Goal: Task Accomplishment & Management: Manage account settings

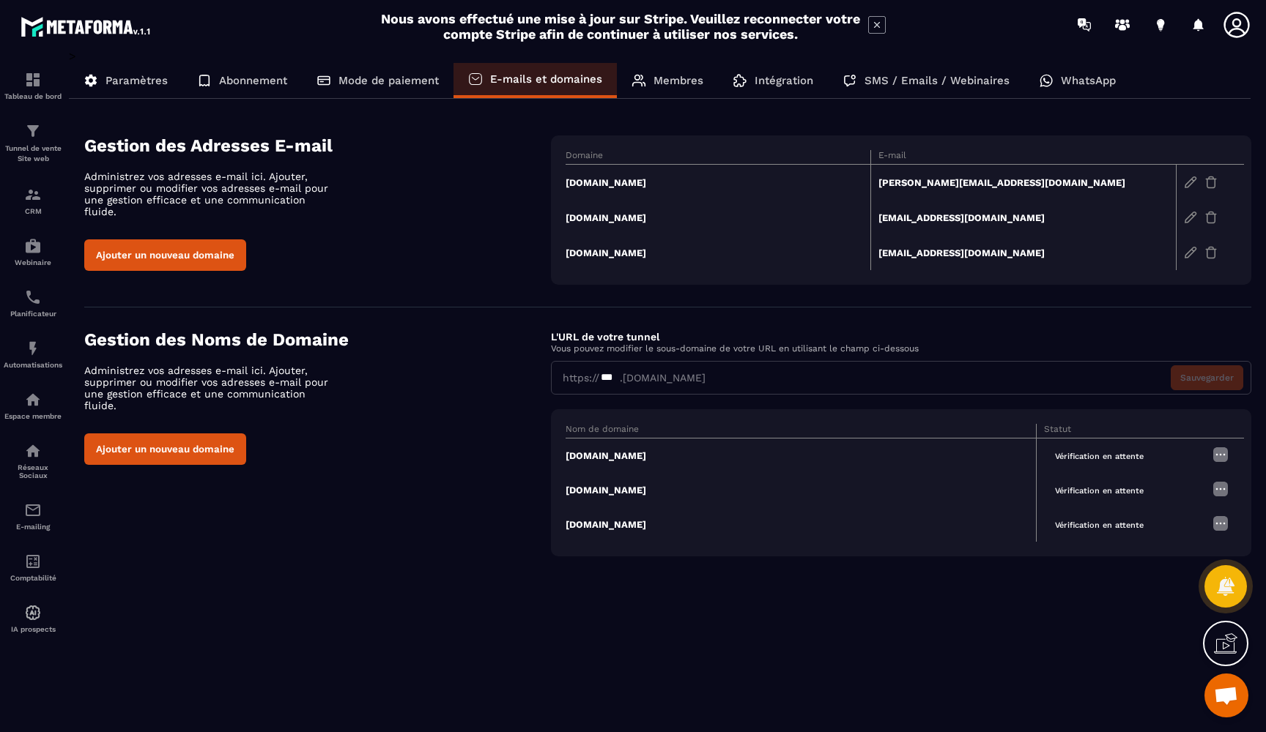
click at [962, 182] on td "[PERSON_NAME][EMAIL_ADDRESS][DOMAIN_NAME]" at bounding box center [1023, 183] width 305 height 36
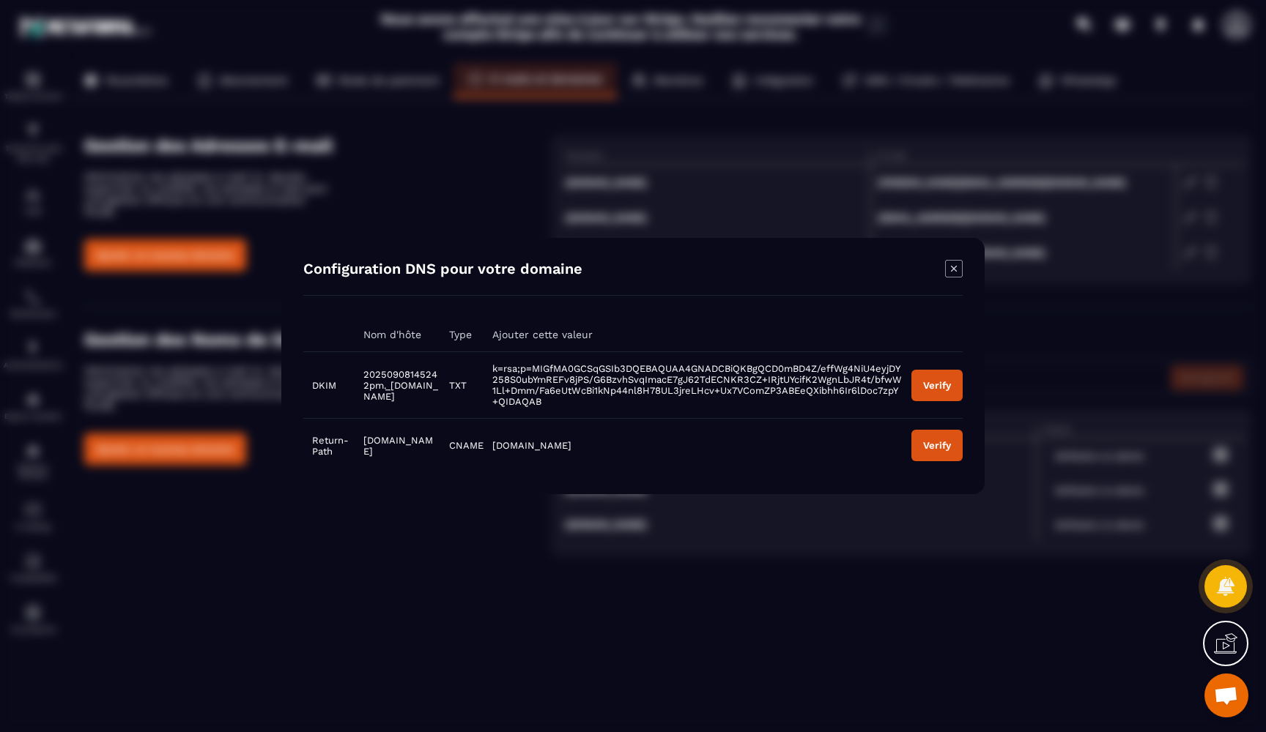
click at [942, 381] on button "Verify" at bounding box center [936, 385] width 51 height 31
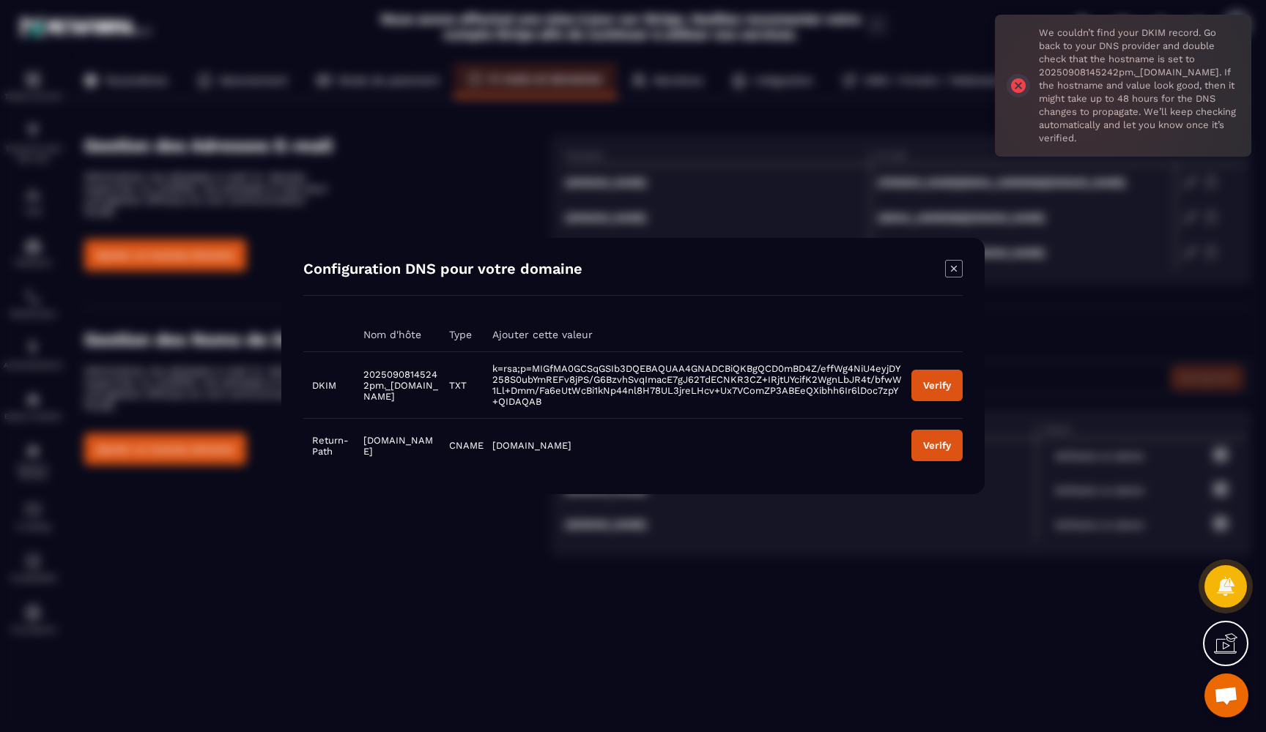
click at [955, 278] on icon "Modal window" at bounding box center [954, 269] width 18 height 18
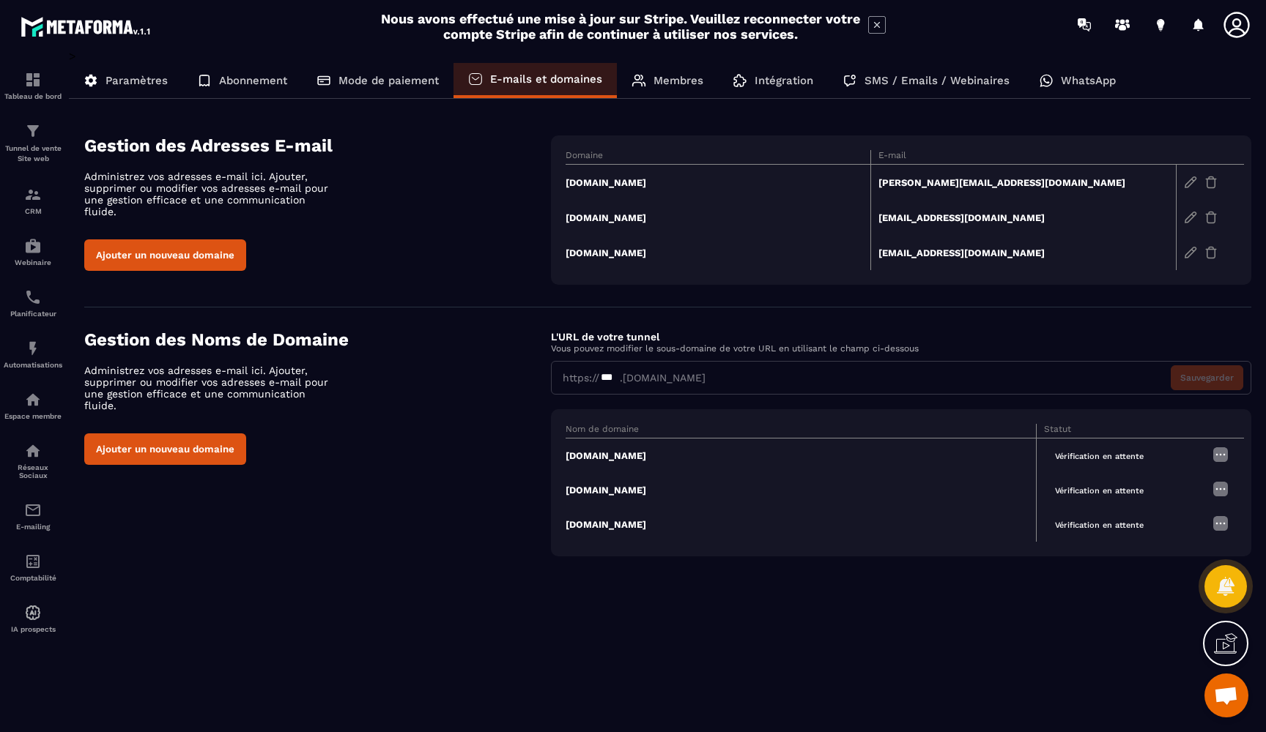
click at [905, 220] on td "[EMAIL_ADDRESS][DOMAIN_NAME]" at bounding box center [1023, 217] width 305 height 35
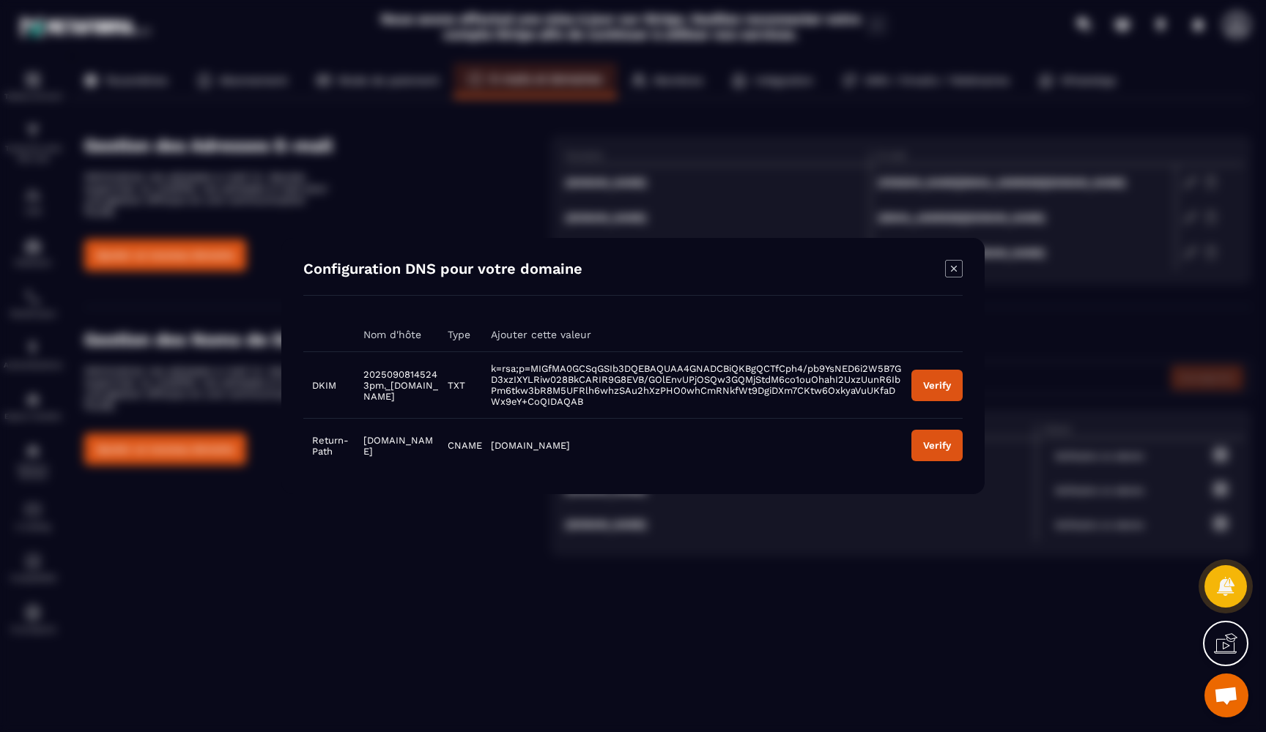
drag, startPoint x: 358, startPoint y: 366, endPoint x: 368, endPoint y: 409, distance: 45.1
click at [368, 409] on td "20250908145243pm._[DOMAIN_NAME]" at bounding box center [397, 385] width 84 height 67
copy span "20250908145243pm._[DOMAIN_NAME]"
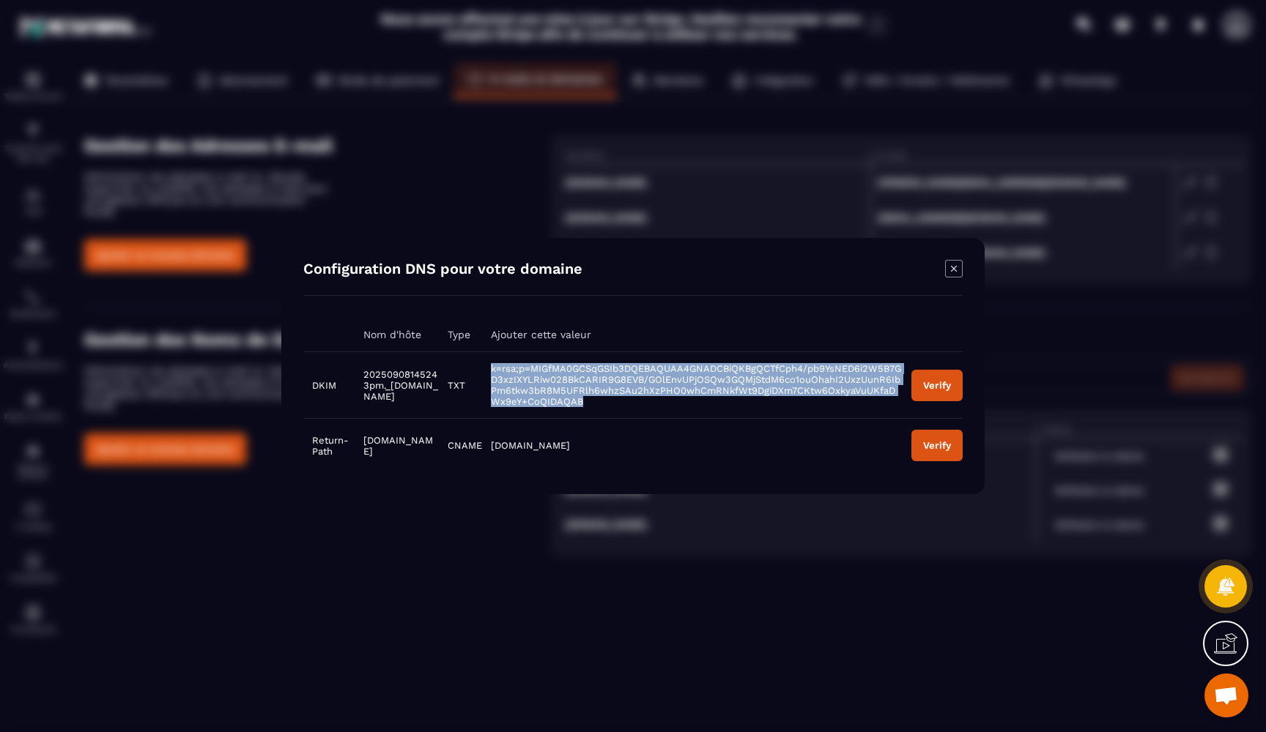
drag, startPoint x: 482, startPoint y: 371, endPoint x: 525, endPoint y: 401, distance: 53.0
click at [525, 401] on td "k=rsa;p=MIGfMA0GCSqGSIb3DQEBAQUAA4GNADCBiQKBgQCTfCph4/pb9YsNED6i2W5B7GD3xzIXYLR…" at bounding box center [692, 385] width 420 height 67
copy span "k=rsa;p=MIGfMA0GCSqGSIb3DQEBAQUAA4GNADCBiQKBgQCTfCph4/pb9YsNED6i2W5B7GD3xzIXYLR…"
drag, startPoint x: 357, startPoint y: 440, endPoint x: 417, endPoint y: 457, distance: 61.7
click at [418, 457] on td "[DOMAIN_NAME]" at bounding box center [397, 446] width 84 height 54
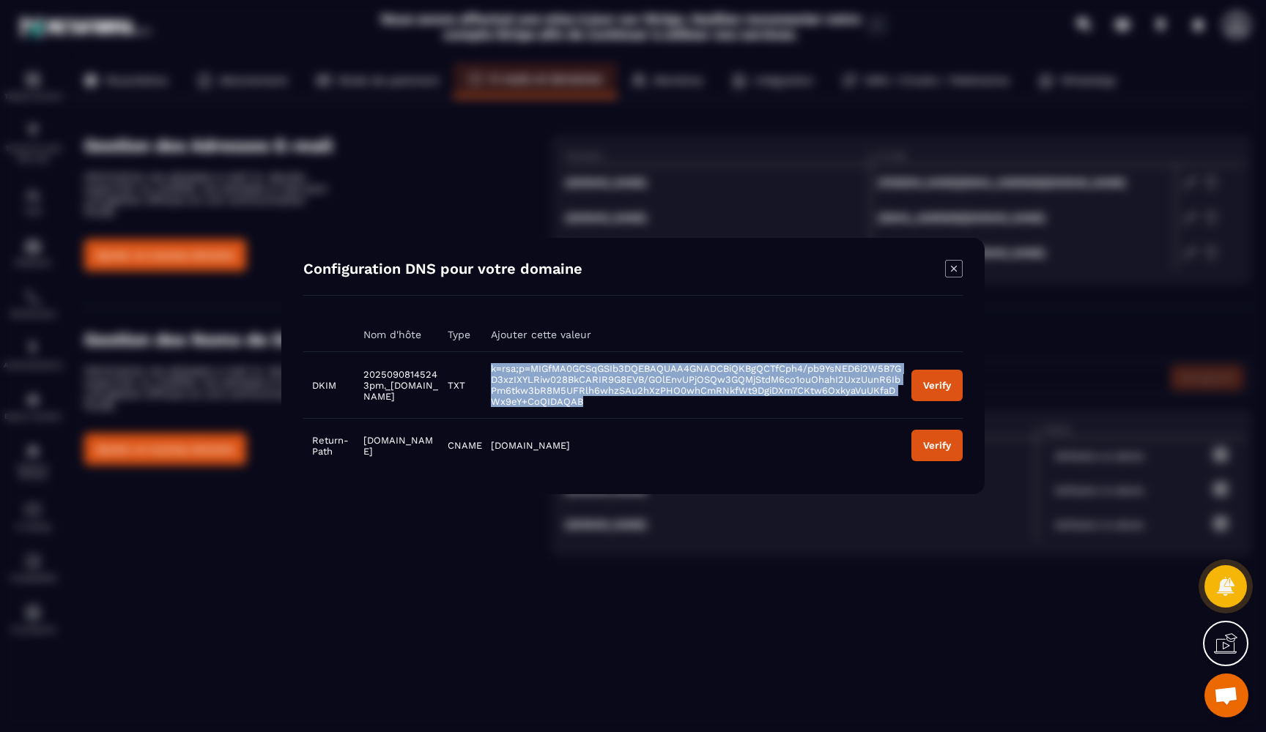
copy span "[DOMAIN_NAME]"
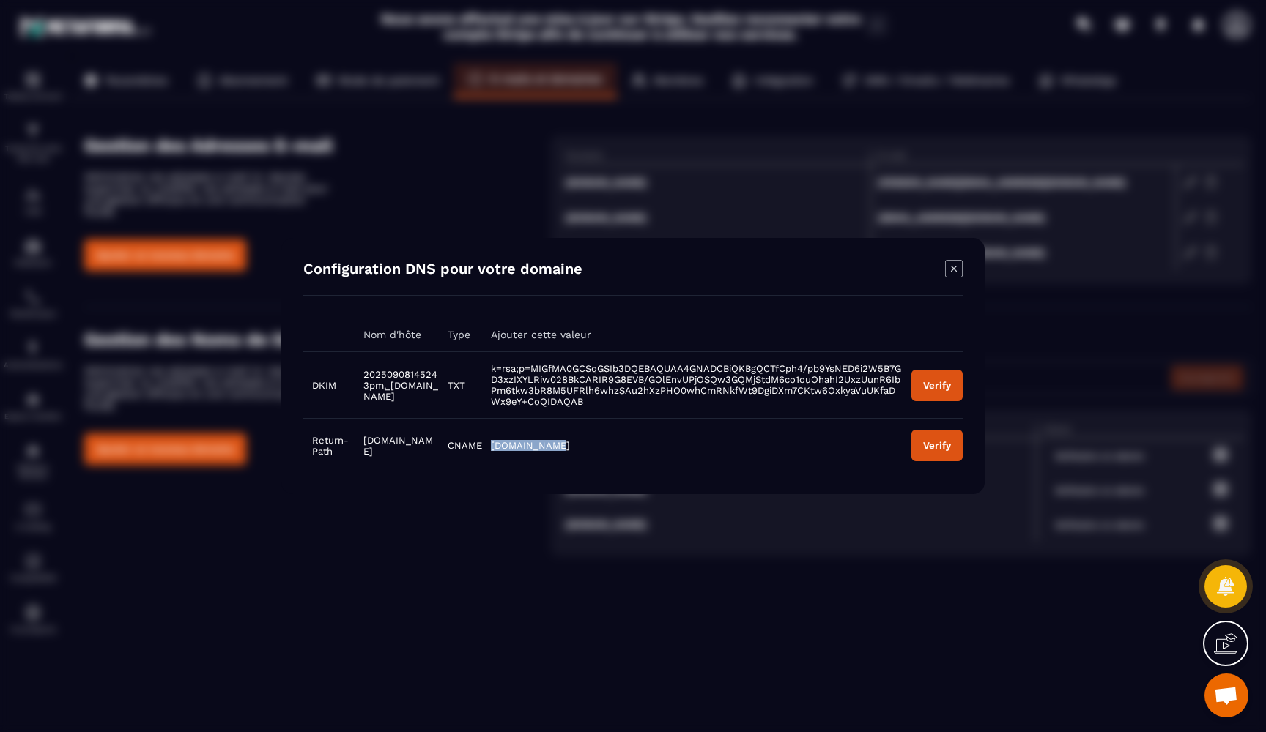
drag, startPoint x: 483, startPoint y: 443, endPoint x: 544, endPoint y: 445, distance: 60.8
click at [544, 445] on td "[DOMAIN_NAME]" at bounding box center [692, 446] width 420 height 54
copy span "[DOMAIN_NAME]"
click at [954, 265] on icon "Modal window" at bounding box center [954, 269] width 18 height 18
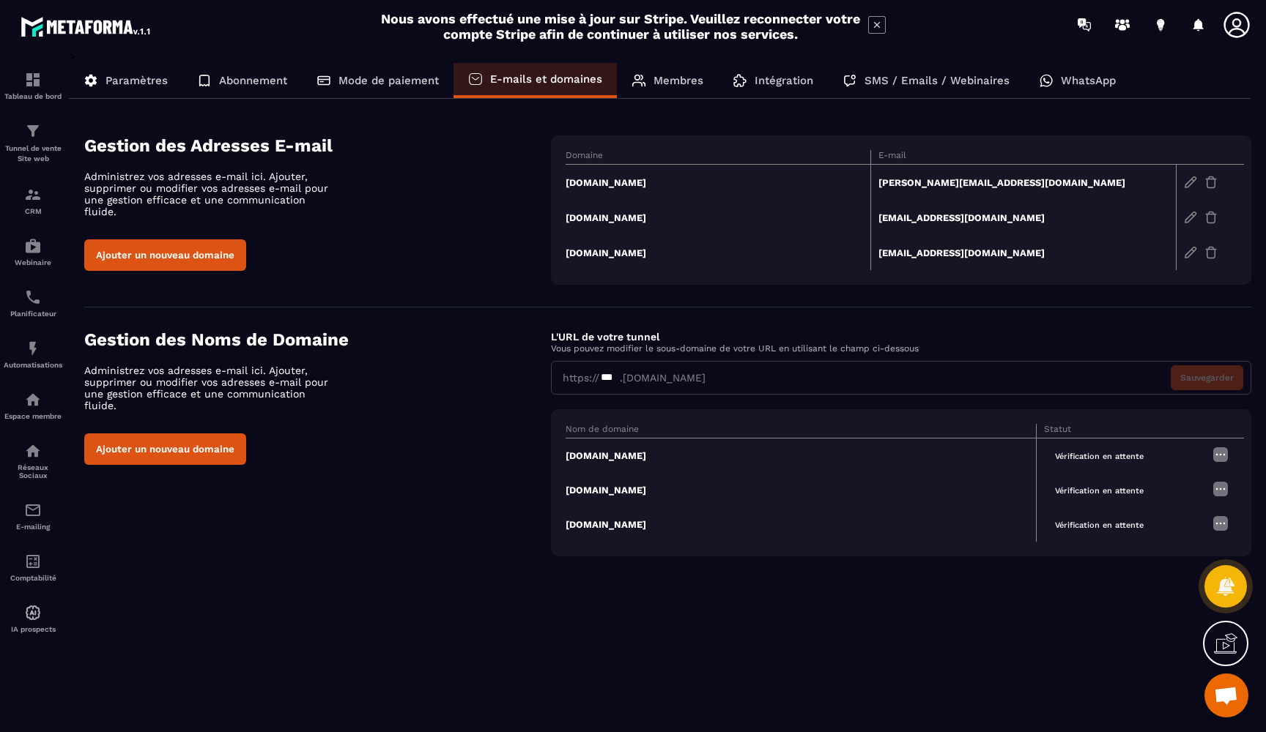
click at [921, 256] on td "[EMAIL_ADDRESS][DOMAIN_NAME]" at bounding box center [1023, 252] width 305 height 35
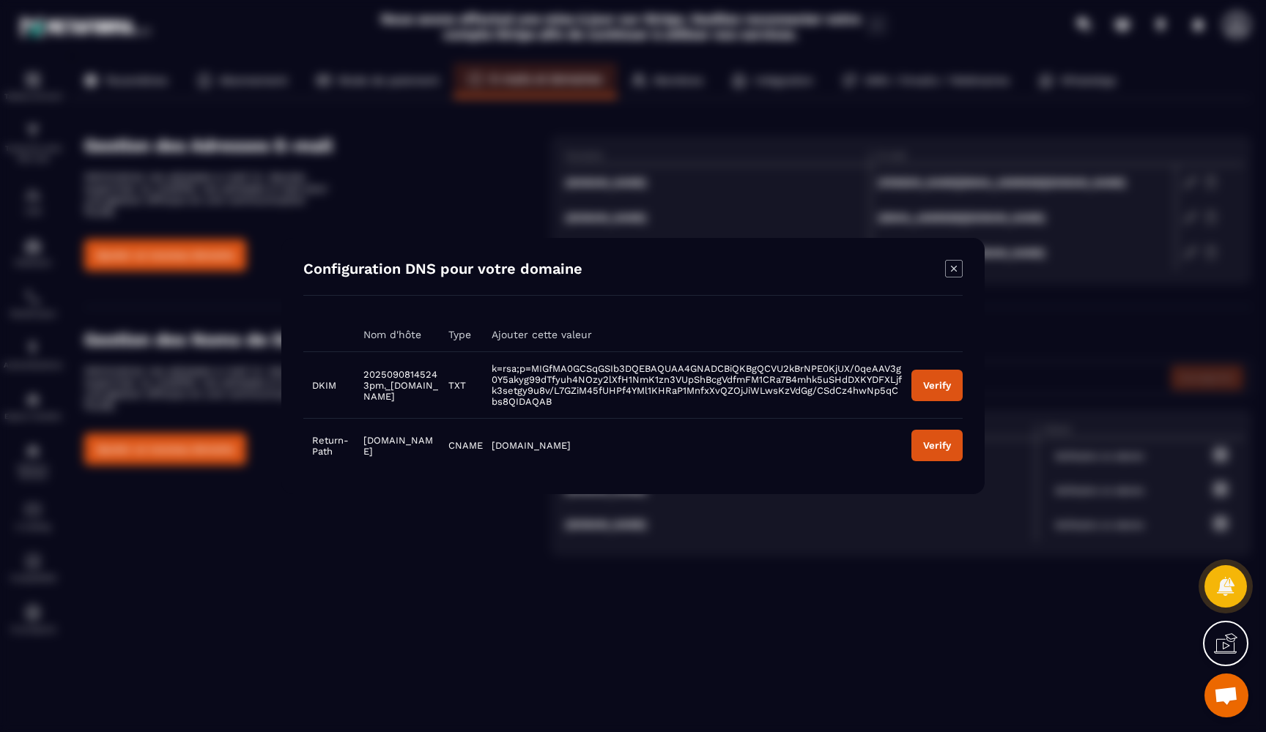
drag, startPoint x: 358, startPoint y: 368, endPoint x: 363, endPoint y: 404, distance: 36.3
click at [363, 404] on td "20250908145243pm._[DOMAIN_NAME]" at bounding box center [397, 385] width 85 height 67
copy span "20250908145243pm._[DOMAIN_NAME]"
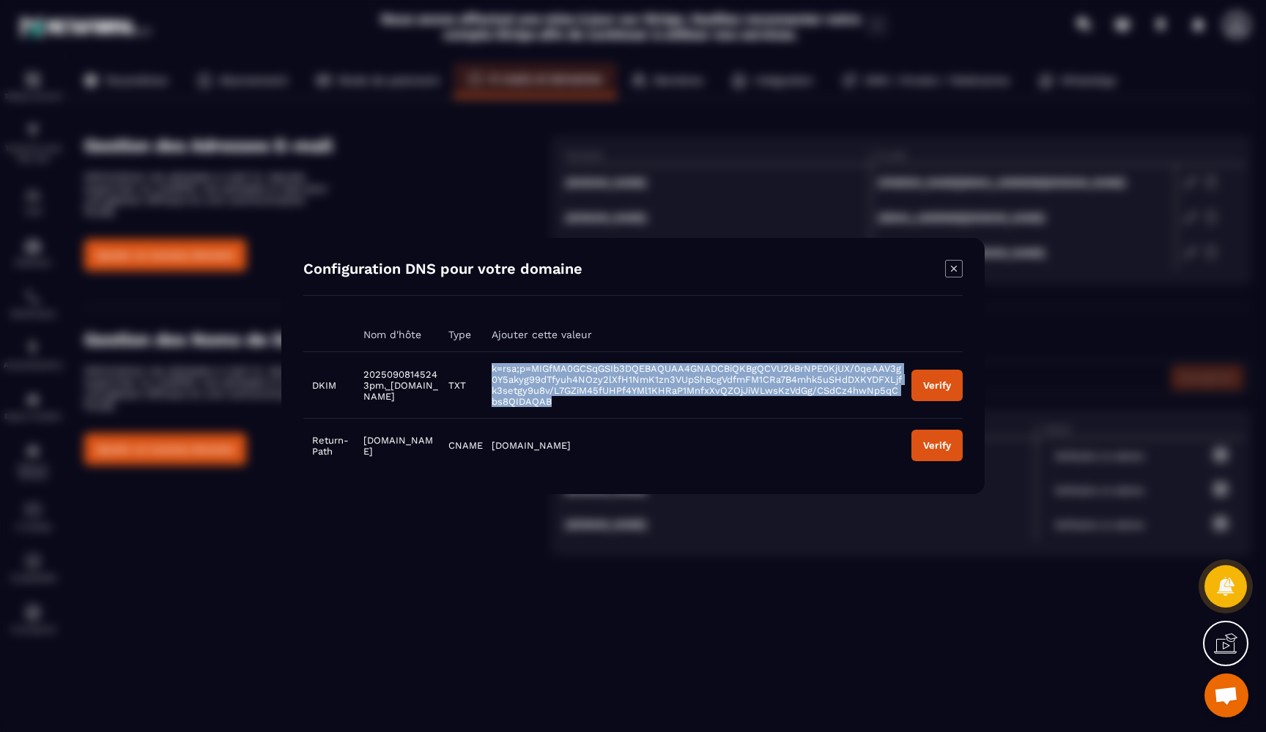
drag, startPoint x: 483, startPoint y: 371, endPoint x: 494, endPoint y: 397, distance: 28.3
click at [494, 397] on td "k=rsa;p=MIGfMA0GCSqGSIb3DQEBAQUAA4GNADCBiQKBgQCVU2kBrNPE0KjUX/0qeAAV3g0Y5akyg99…" at bounding box center [693, 385] width 420 height 67
copy span "k=rsa;p=MIGfMA0GCSqGSIb3DQEBAQUAA4GNADCBiQKBgQCVU2kBrNPE0KjUX/0qeAAV3g0Y5akyg99…"
drag, startPoint x: 357, startPoint y: 440, endPoint x: 412, endPoint y: 456, distance: 57.0
click at [412, 456] on td "[DOMAIN_NAME]" at bounding box center [397, 446] width 85 height 54
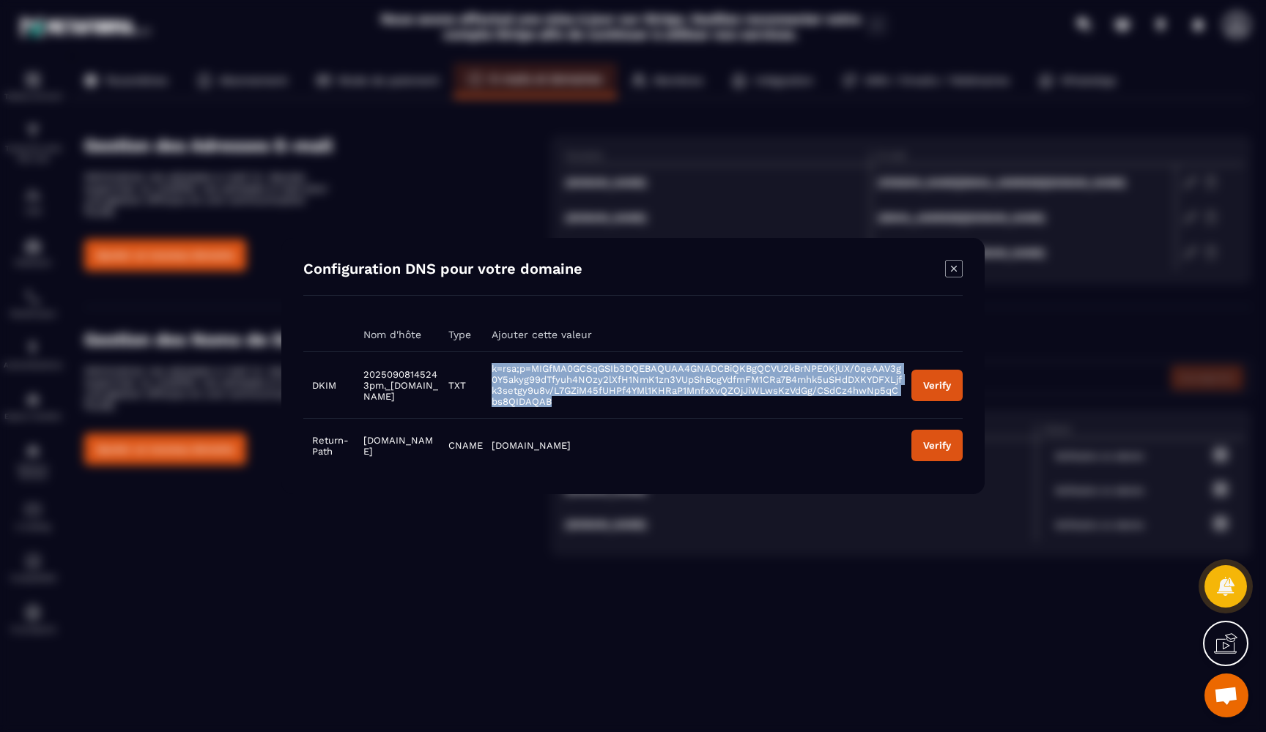
copy span "[DOMAIN_NAME]"
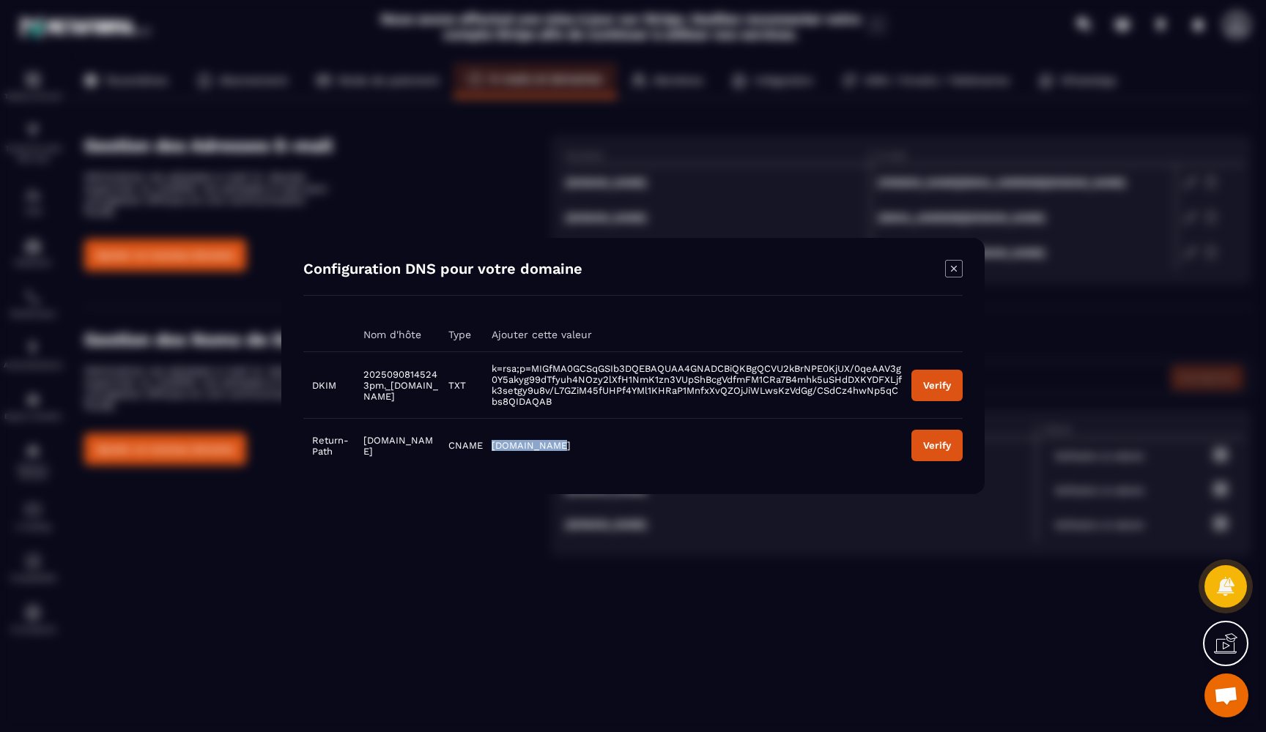
drag, startPoint x: 483, startPoint y: 444, endPoint x: 543, endPoint y: 443, distance: 59.3
click at [543, 443] on span "[DOMAIN_NAME]" at bounding box center [530, 445] width 79 height 11
copy span "[DOMAIN_NAME]"
click at [948, 266] on icon "Modal window" at bounding box center [954, 269] width 18 height 18
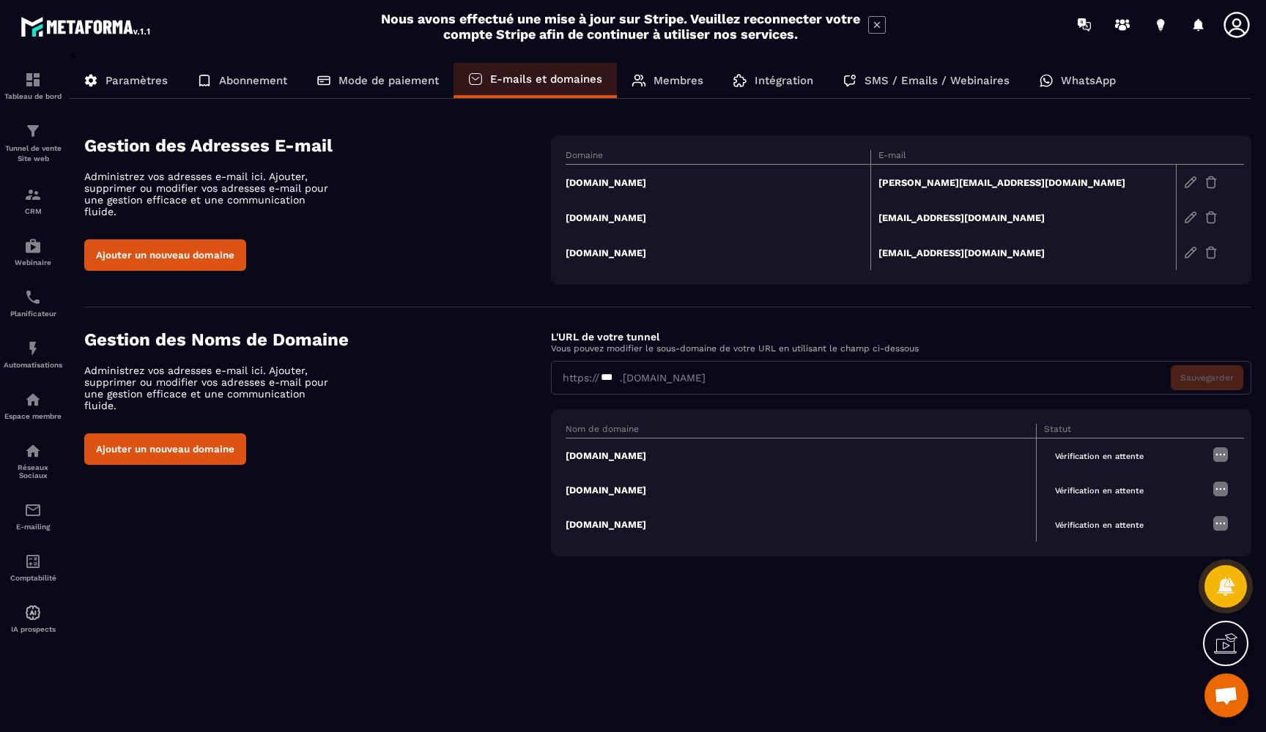
click at [934, 180] on td "[PERSON_NAME][EMAIL_ADDRESS][DOMAIN_NAME]" at bounding box center [1023, 183] width 305 height 36
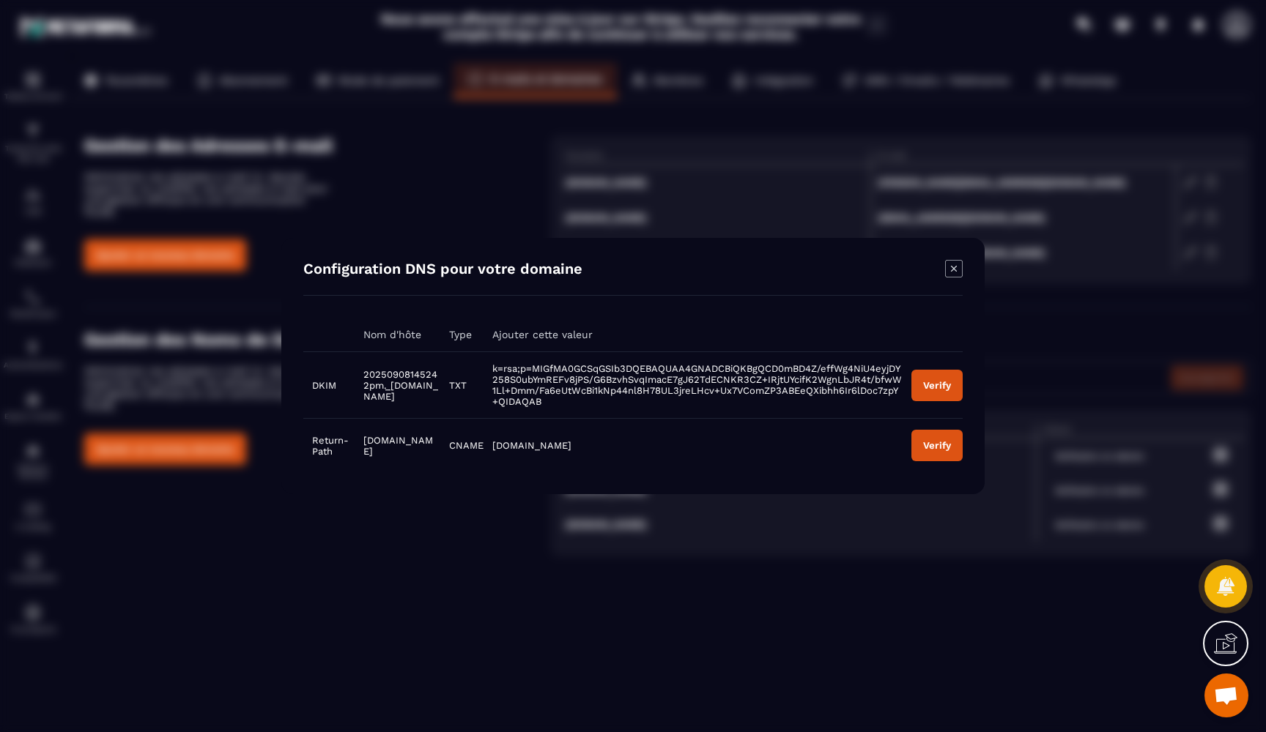
click at [941, 382] on div "Verify" at bounding box center [937, 385] width 28 height 11
click at [958, 278] on icon "Modal window" at bounding box center [954, 269] width 18 height 18
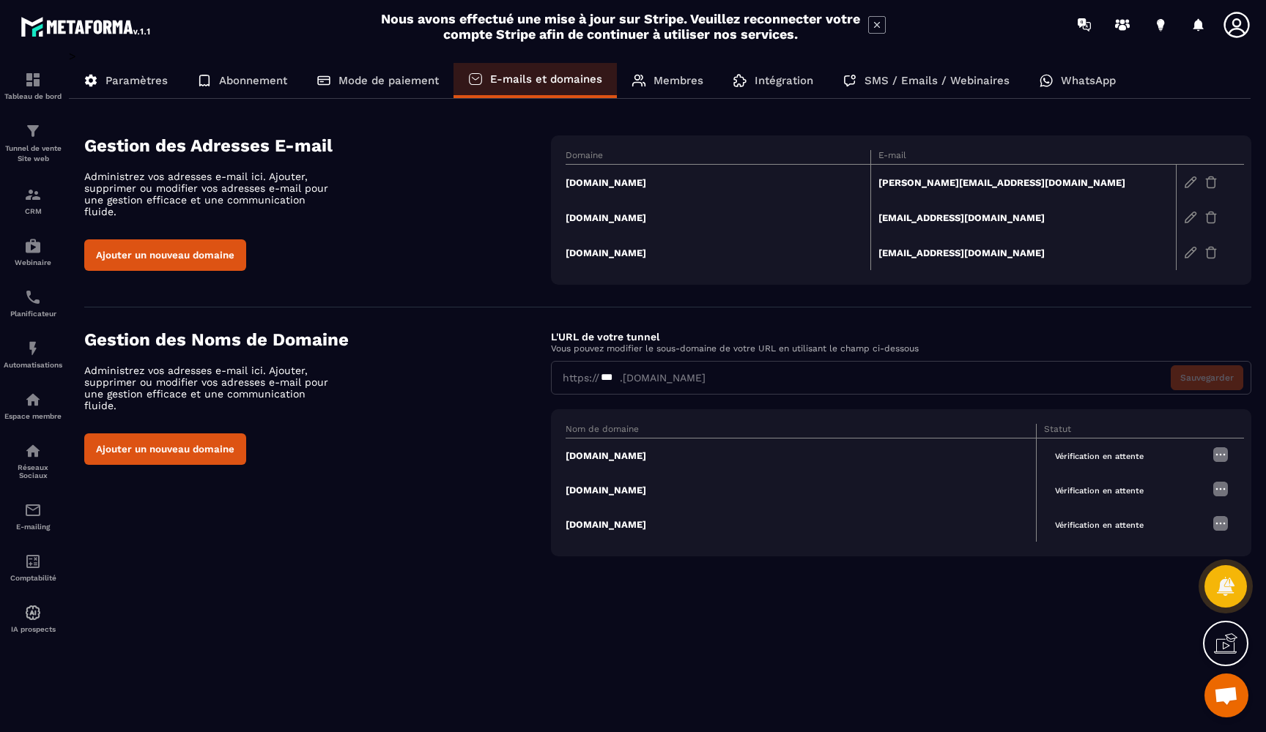
click at [958, 184] on td "[PERSON_NAME][EMAIL_ADDRESS][DOMAIN_NAME]" at bounding box center [1023, 183] width 305 height 36
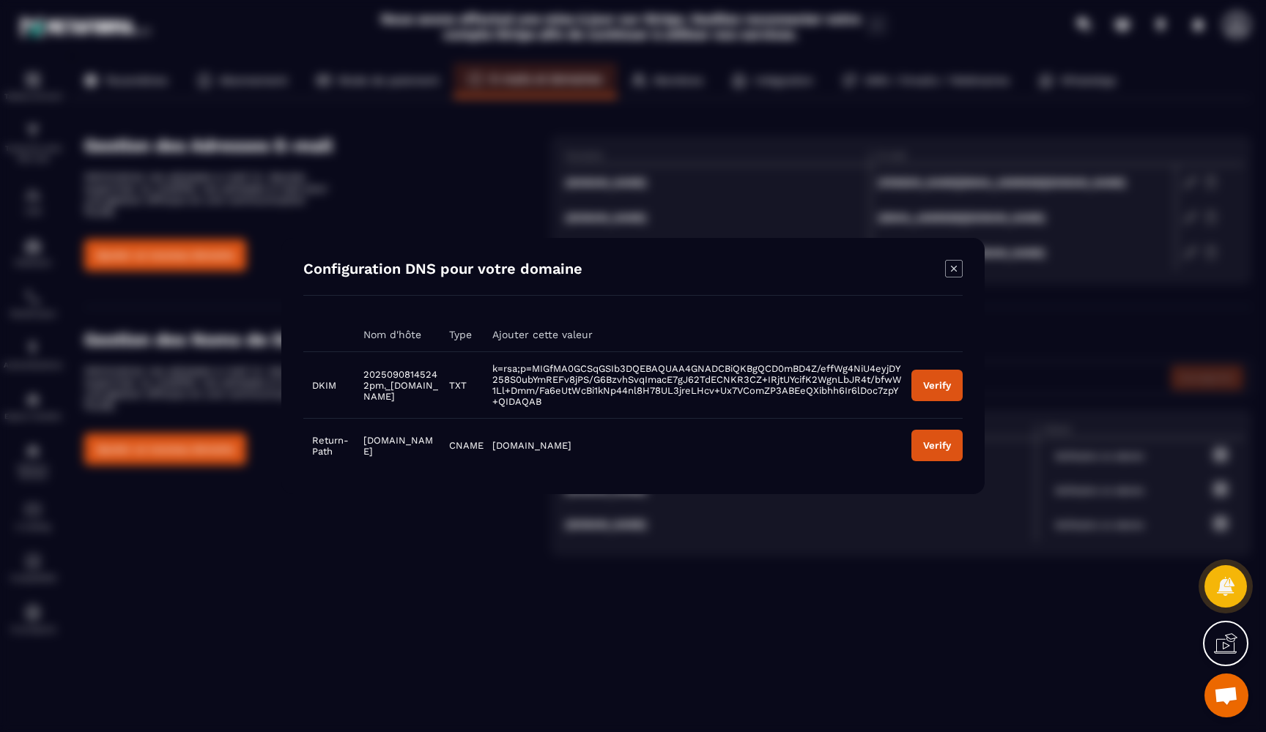
click at [943, 394] on button "Verify" at bounding box center [936, 385] width 51 height 31
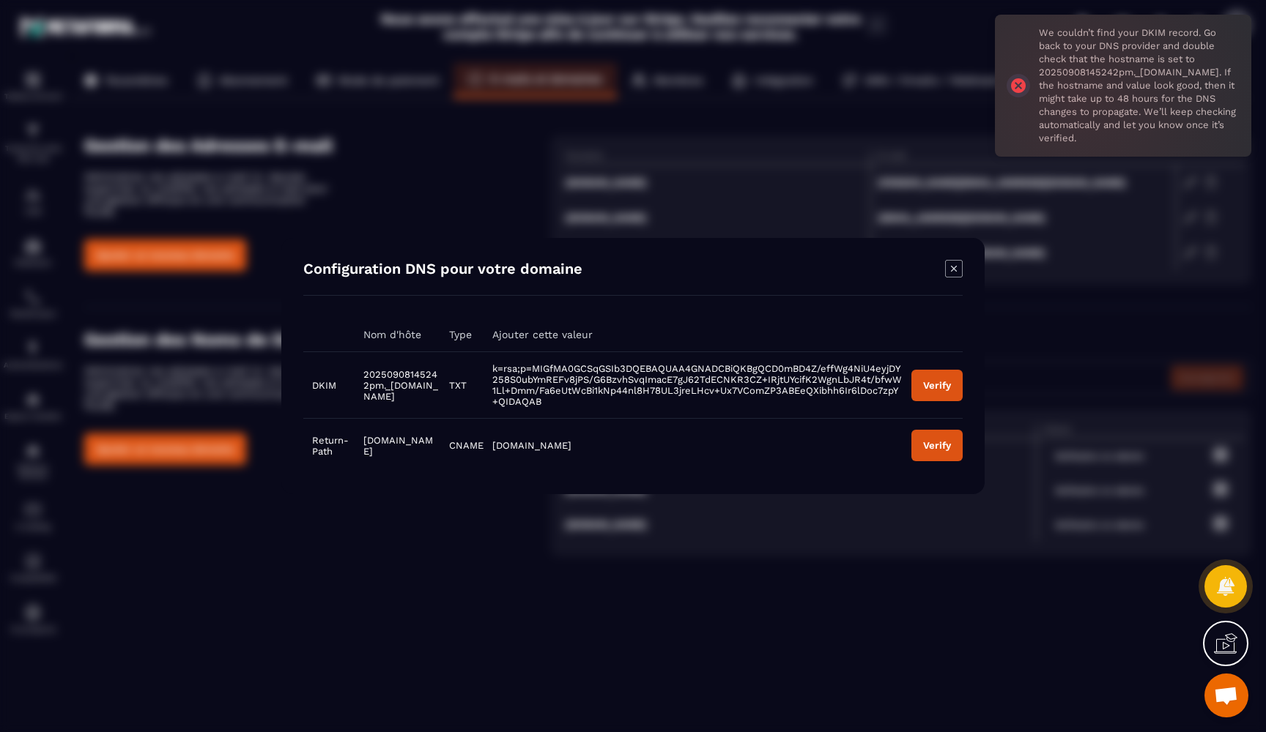
click at [954, 278] on icon "Modal window" at bounding box center [954, 269] width 18 height 18
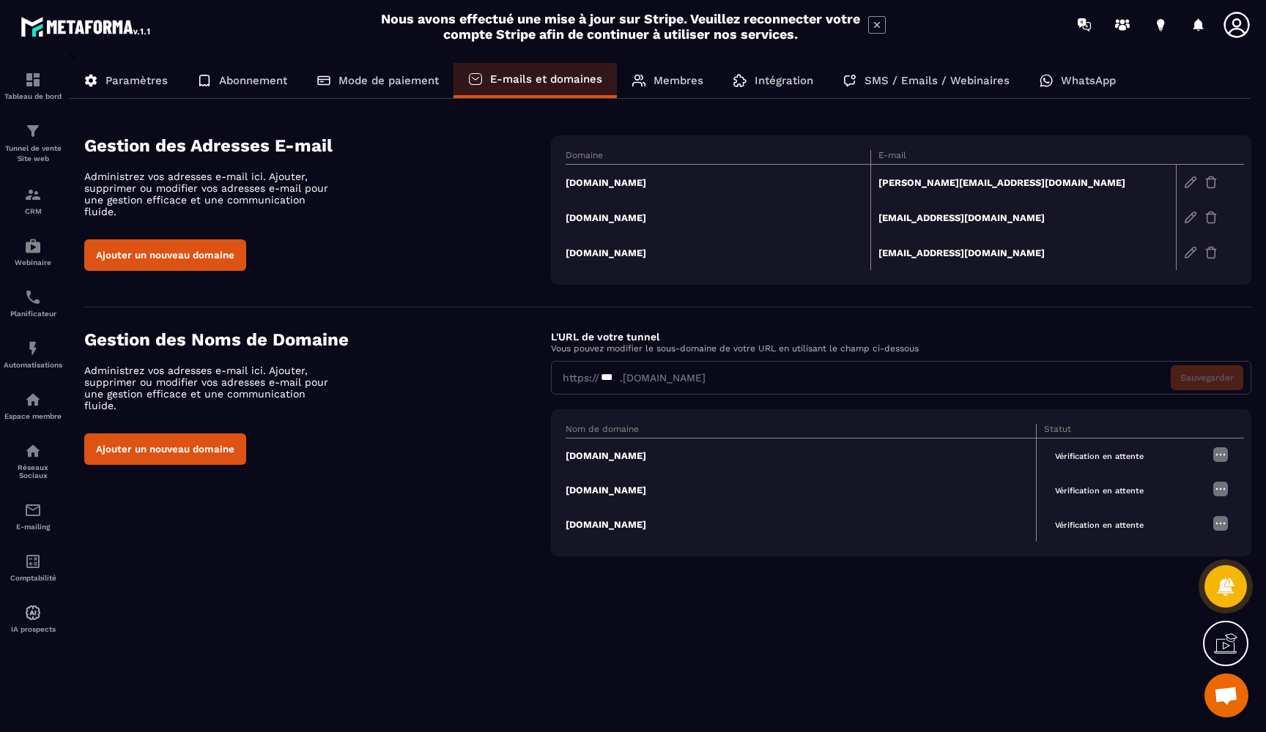
click at [491, 392] on div "Gestion des Noms de Domaine Administrez vos adresses e-mail ici. Ajouter, suppr…" at bounding box center [317, 398] width 467 height 136
